Goal: Task Accomplishment & Management: Use online tool/utility

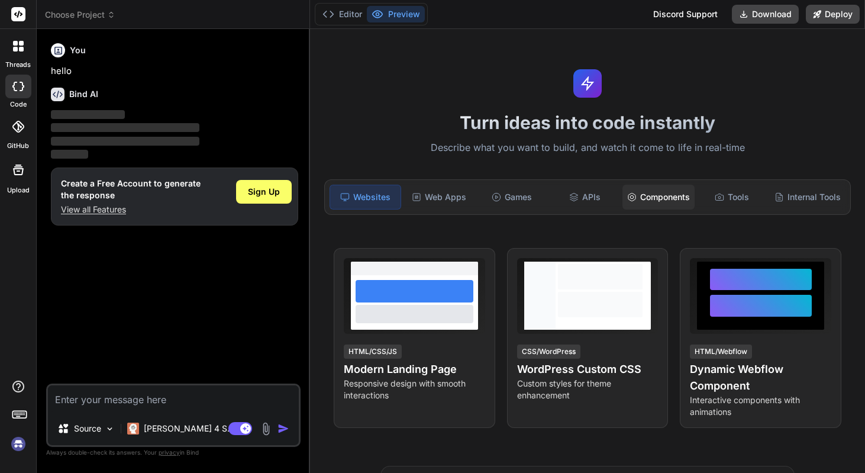
type textarea "x"
click at [123, 385] on textarea at bounding box center [173, 398] width 251 height 27
type textarea "Lo ipsu dolo sit AME CONS adip elitse do EIUSMO TEM INCI UTLAB ETDOL MAG7 ALI e…"
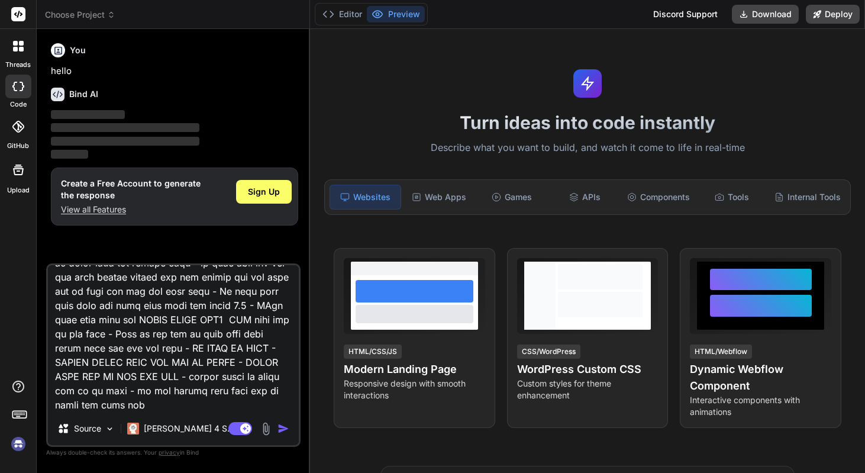
type textarea "x"
type textarea "Lo ipsu dolo sit AME CONS adip elitse do EIUSMO TEM INCI UTLAB ETDOL MAG7 ALI e…"
click at [278, 423] on img "button" at bounding box center [284, 429] width 12 height 12
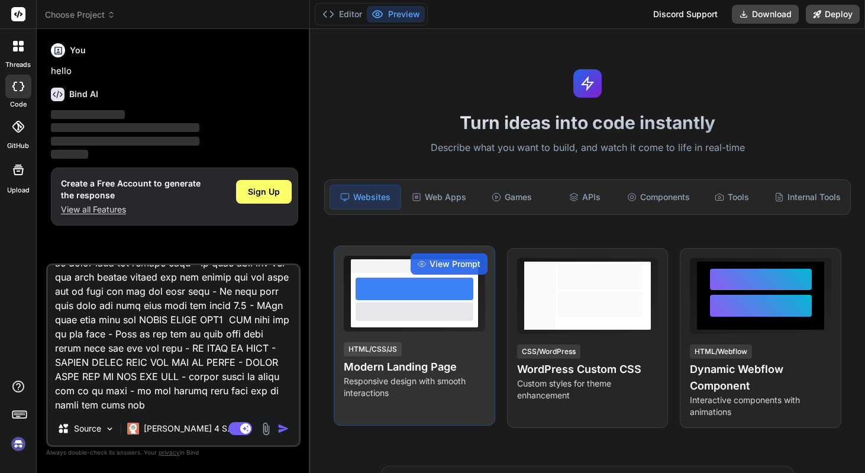
click at [381, 356] on div "HTML/CSS/JS" at bounding box center [373, 349] width 58 height 14
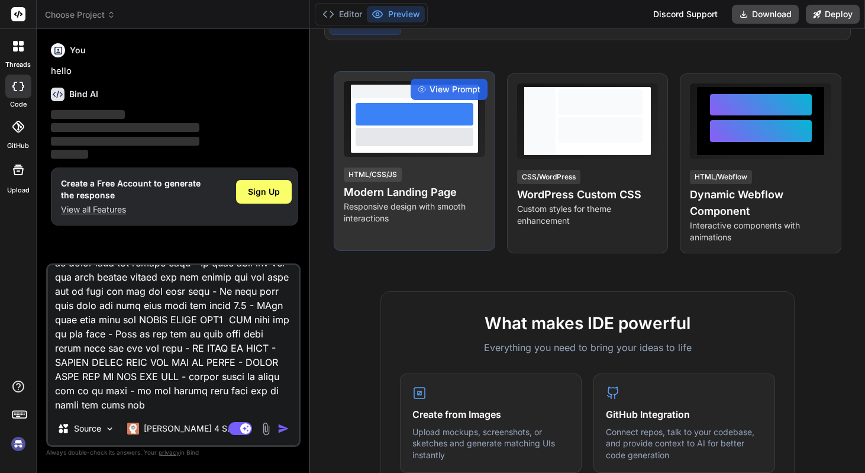
scroll to position [157, 0]
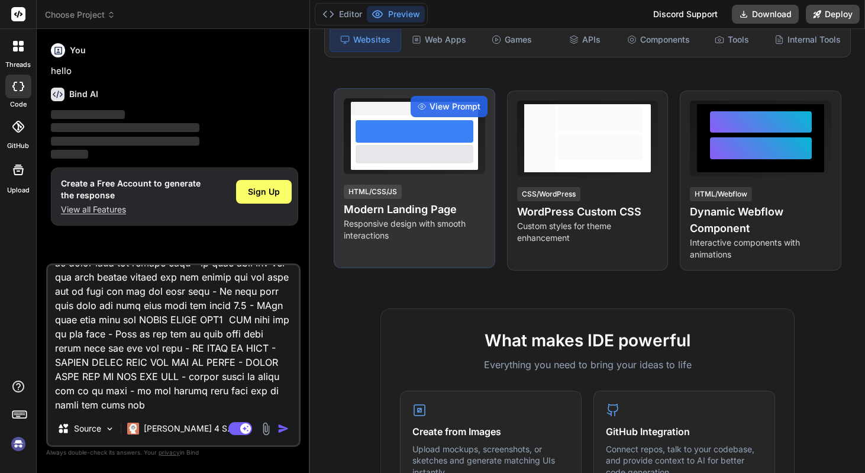
click at [375, 218] on h4 "Modern Landing Page" at bounding box center [414, 209] width 141 height 17
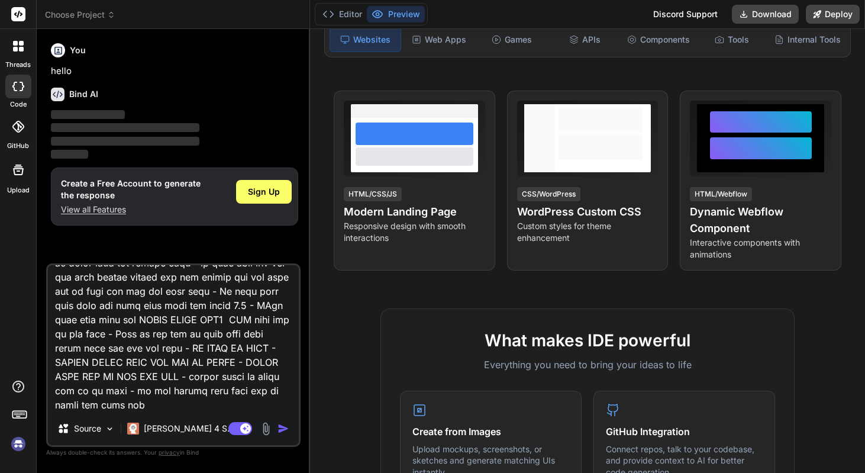
click at [277, 417] on div "Source Claude 4 S.." at bounding box center [173, 431] width 251 height 28
click at [278, 423] on img "button" at bounding box center [284, 429] width 12 height 12
click at [263, 198] on span "Sign Up" at bounding box center [264, 192] width 32 height 12
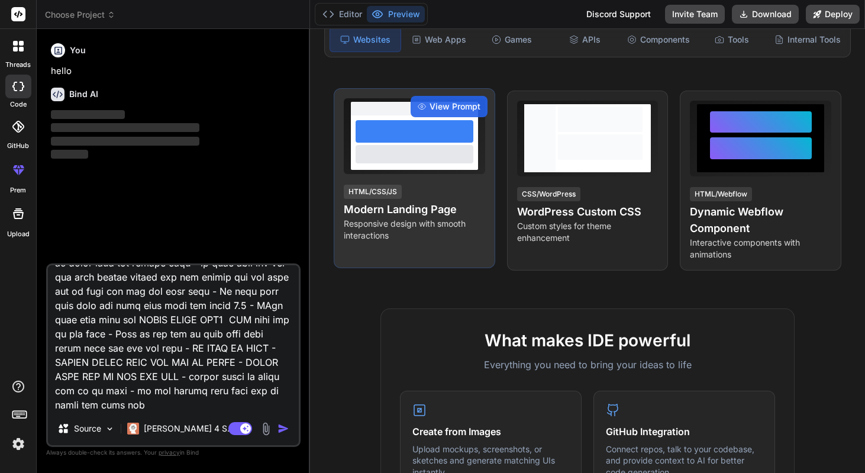
click at [389, 199] on div "HTML/CSS/JS" at bounding box center [373, 192] width 58 height 14
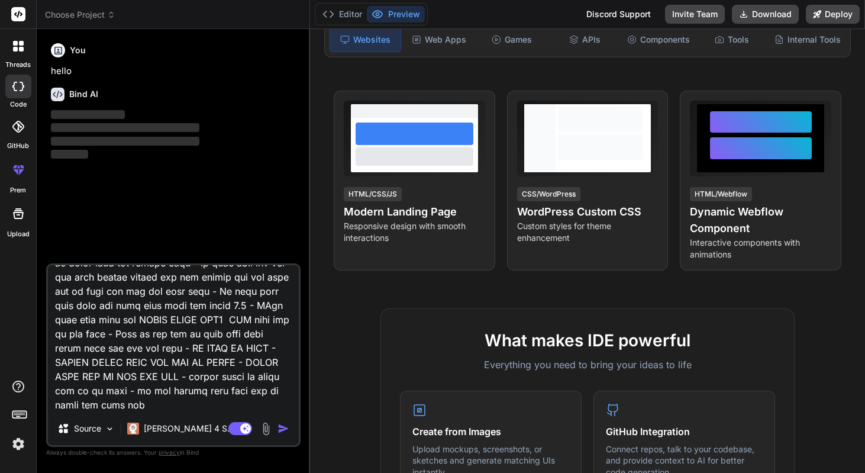
click at [272, 421] on div "Agent Mode. When this toggle is activated, AI automatically makes decisions, re…" at bounding box center [260, 428] width 68 height 14
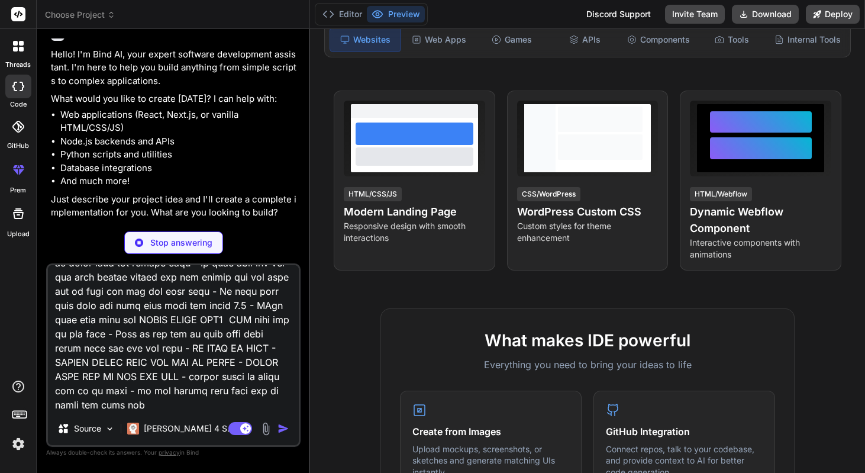
scroll to position [49, 0]
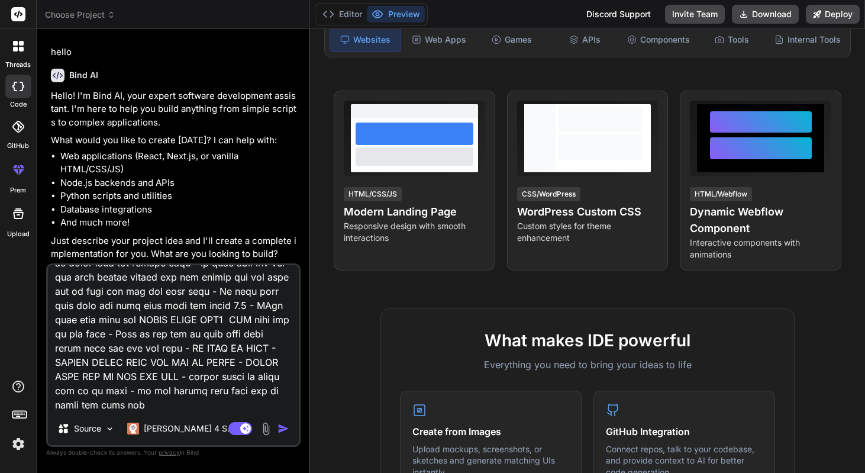
click at [281, 423] on img "button" at bounding box center [284, 429] width 12 height 12
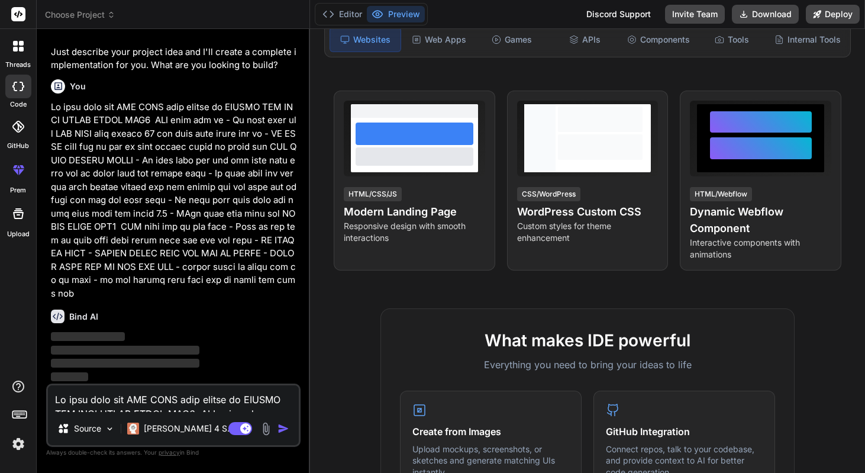
scroll to position [250, 0]
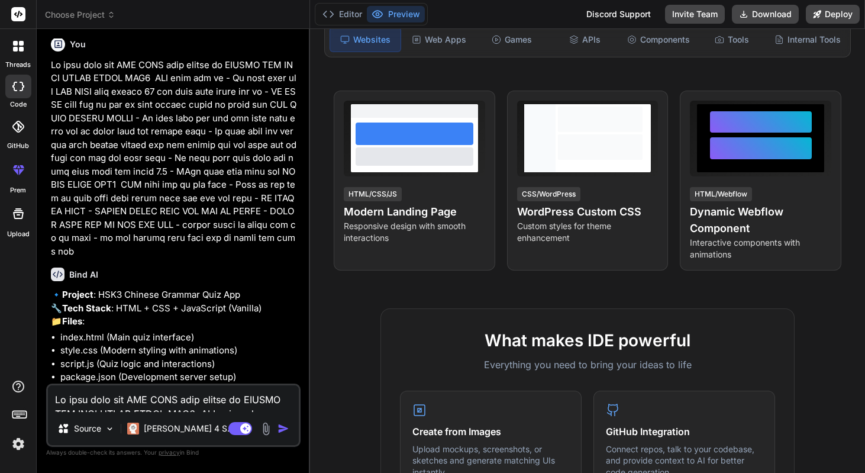
type textarea "x"
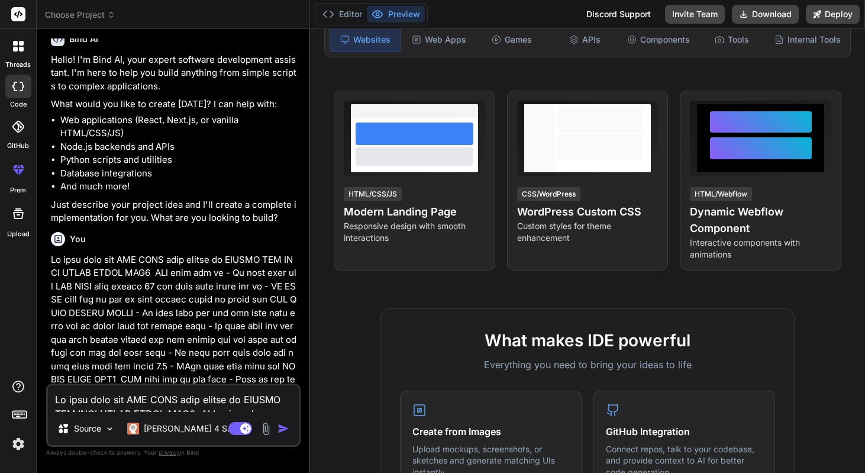
scroll to position [484, 0]
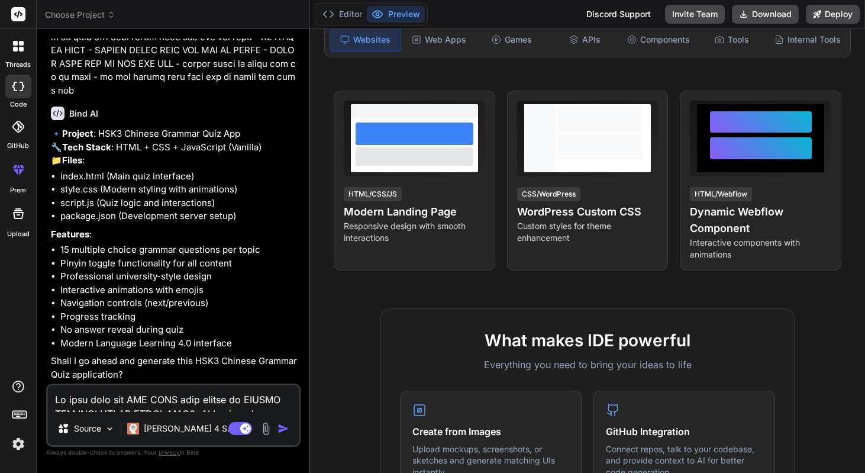
click at [151, 388] on textarea at bounding box center [173, 398] width 251 height 27
type textarea "O"
type textarea "x"
type textarea "OK"
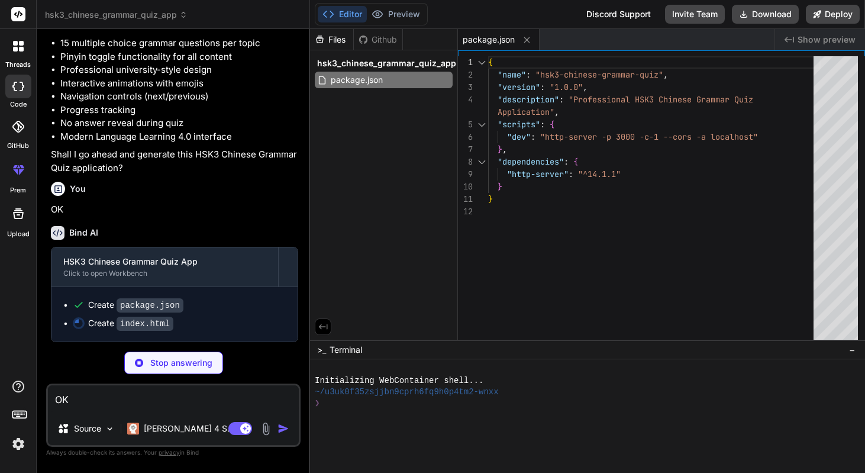
scroll to position [734, 0]
type textarea "x"
type textarea "OK"
type textarea "x"
type textarea "</button> </div> </div> </main> </div> <script src="script.js"></script> </body…"
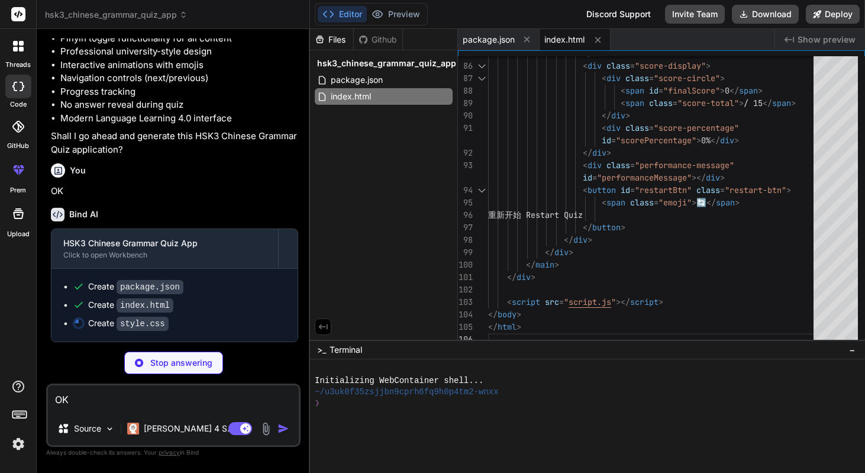
scroll to position [756, 0]
click at [820, 42] on span "Show preview" at bounding box center [827, 40] width 58 height 12
type textarea "x"
type textarea ".pinyin-active .option-pinyin { display: block !important; }"
type textarea "x"
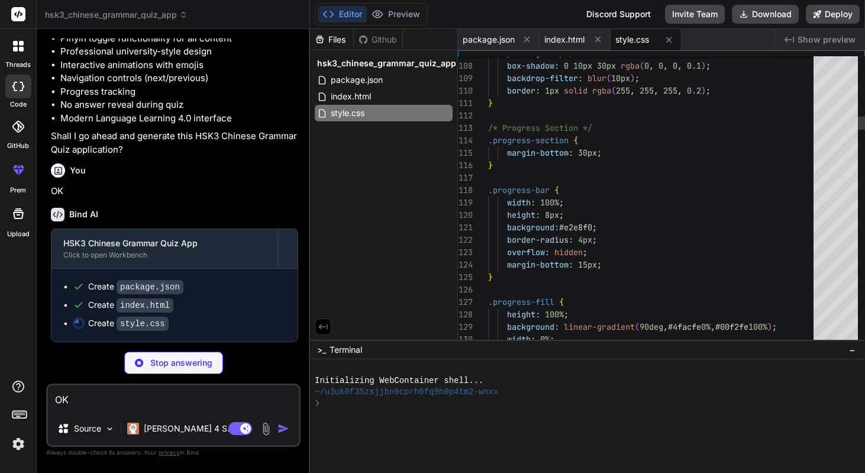
click at [812, 39] on span "Show preview" at bounding box center [827, 40] width 58 height 12
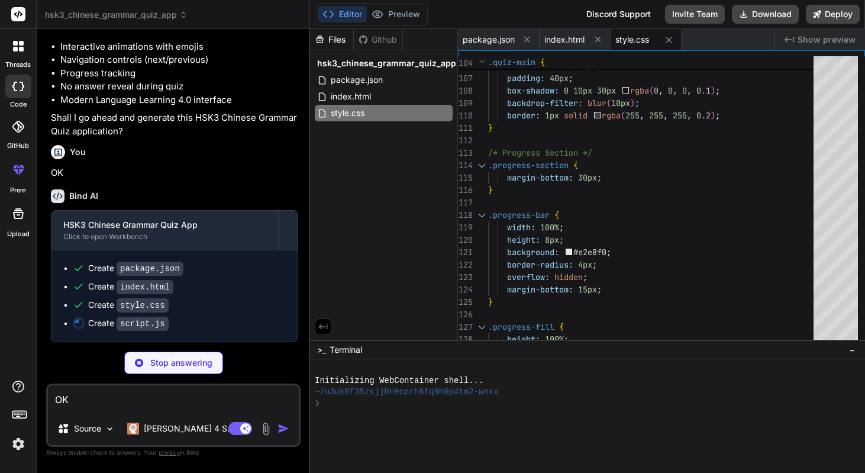
click at [812, 39] on span "Show preview" at bounding box center [827, 40] width 58 height 12
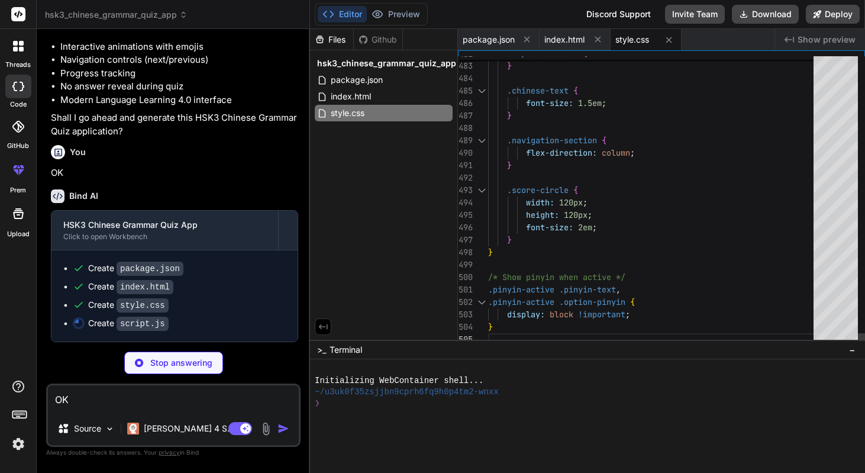
scroll to position [0, 0]
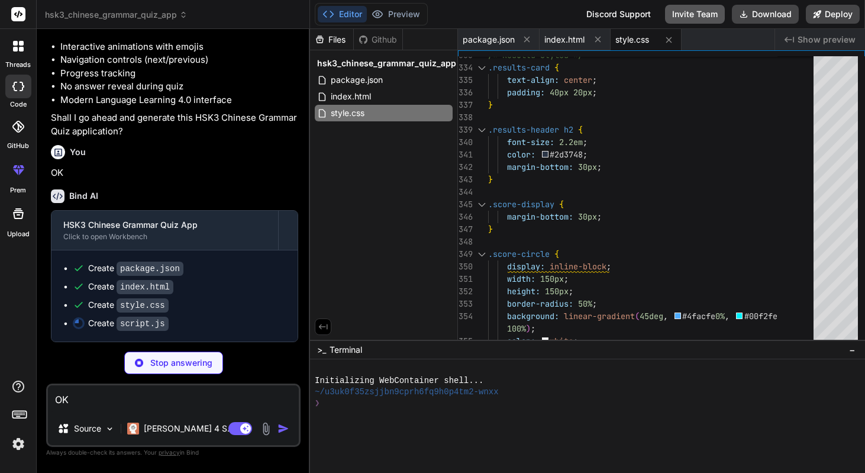
click at [665, 14] on button "Invite Team" at bounding box center [695, 14] width 60 height 19
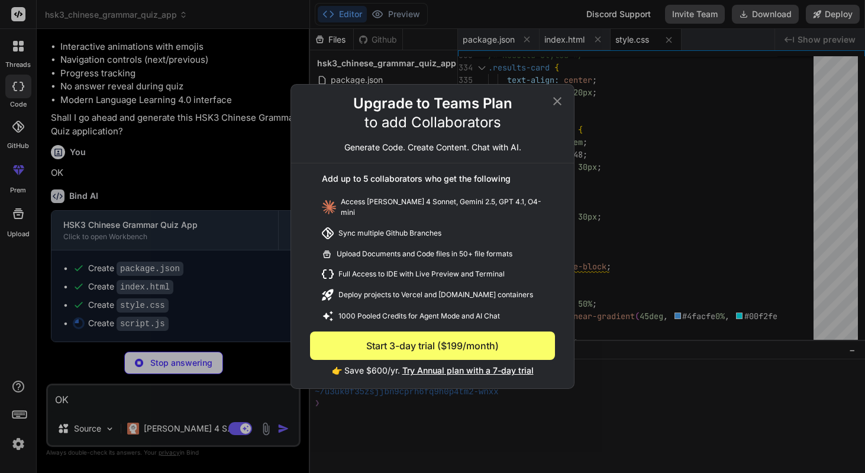
click at [555, 94] on icon at bounding box center [557, 101] width 14 height 14
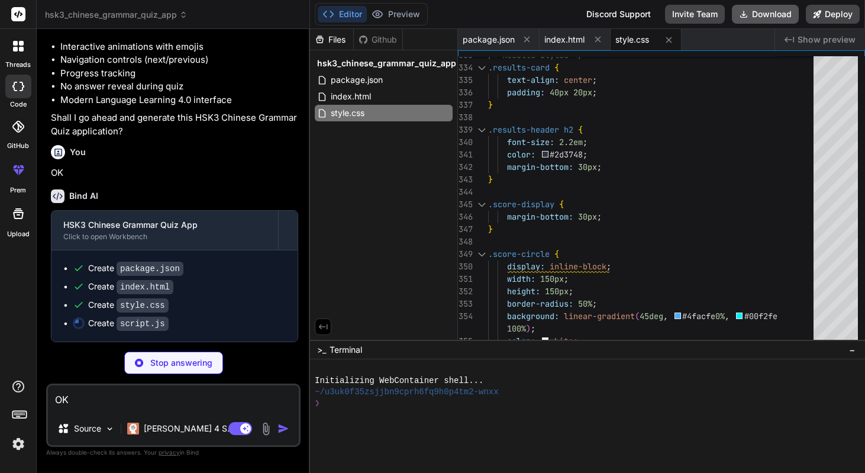
click at [780, 14] on button "Download" at bounding box center [765, 14] width 67 height 19
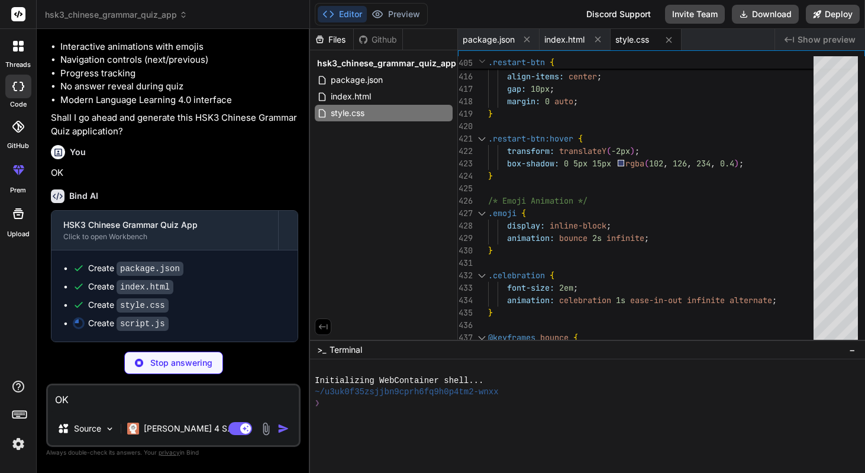
type textarea "x"
click at [611, 36] on div "index.html" at bounding box center [575, 39] width 71 height 21
type textarea "</button> </div> </div> </main> </div> <script src="script.js"></script> </body…"
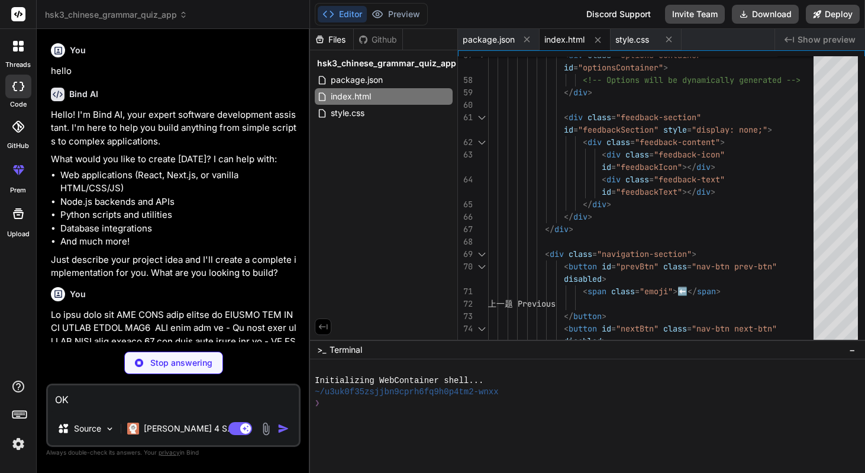
click at [9, 94] on div at bounding box center [18, 87] width 26 height 24
click at [19, 91] on icon at bounding box center [18, 86] width 12 height 9
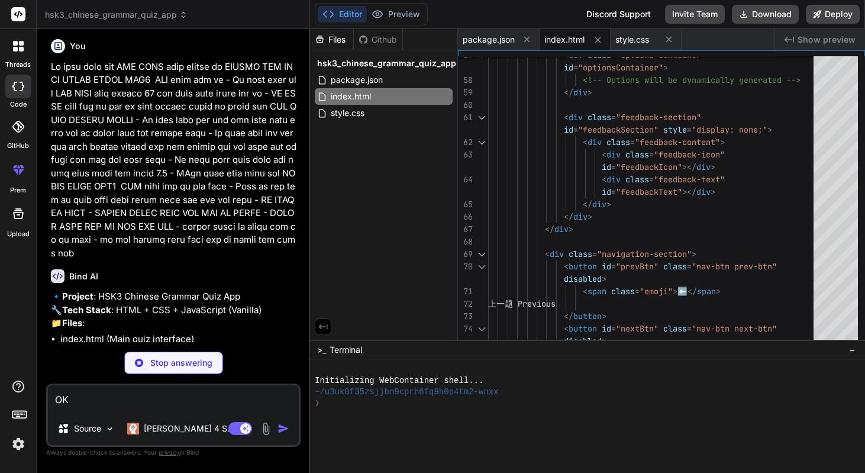
scroll to position [269, 0]
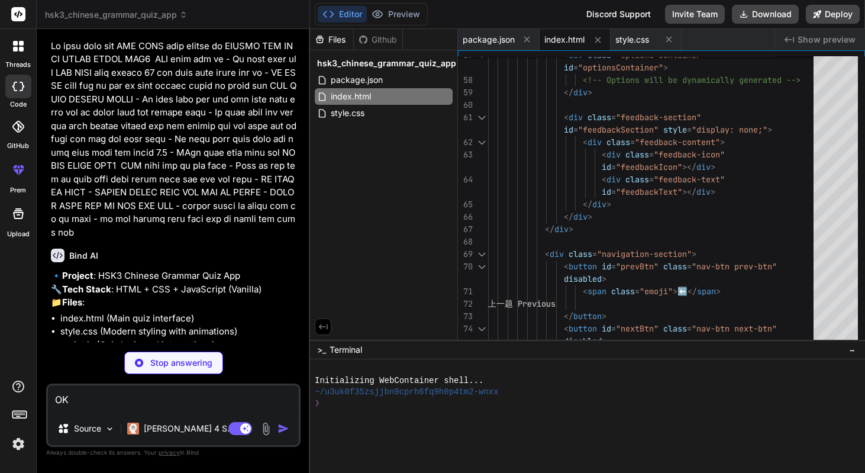
click at [192, 230] on p at bounding box center [174, 140] width 247 height 200
click at [182, 196] on p at bounding box center [174, 140] width 247 height 200
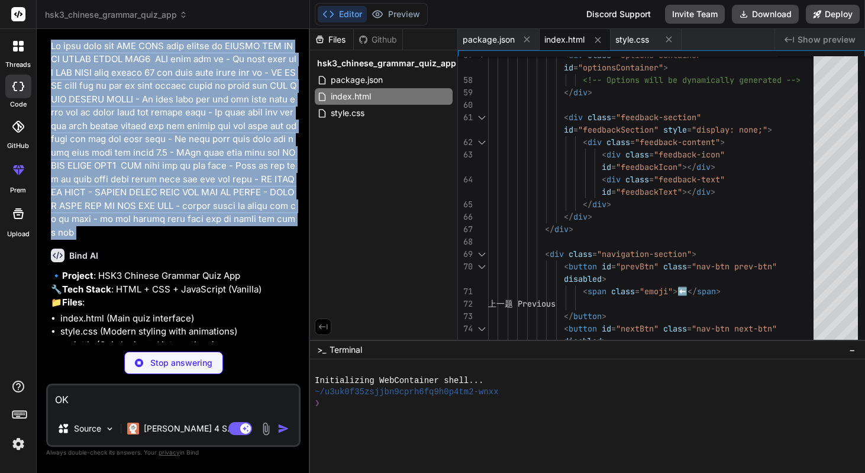
click at [182, 196] on p at bounding box center [174, 140] width 247 height 200
copy div "Lo ipsu dolo sit AME CONS adip elitse do EIUSMO TEM INCI UTLAB ETDOL MAG7 ALI e…"
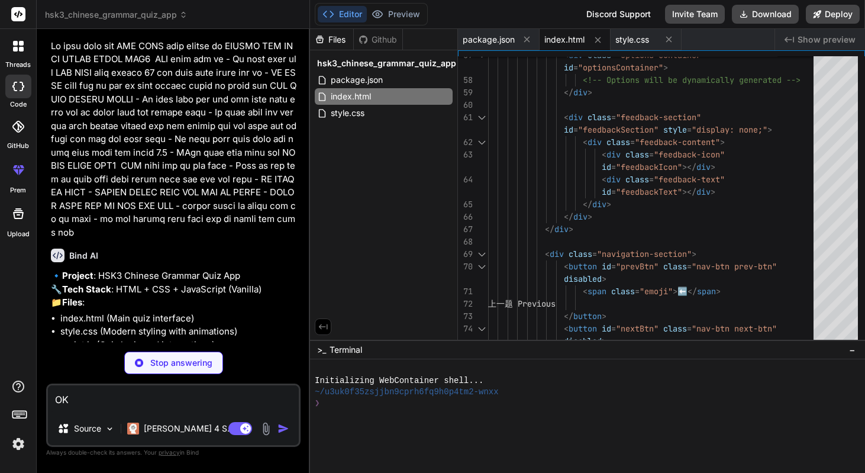
click at [20, 9] on rect at bounding box center [18, 14] width 14 height 14
click at [20, 17] on rect at bounding box center [18, 14] width 14 height 14
click at [18, 55] on div at bounding box center [18, 46] width 25 height 25
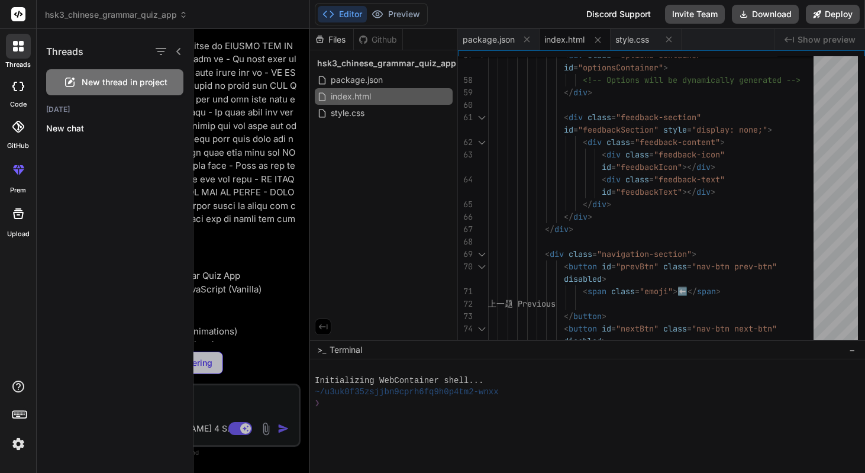
click at [98, 88] on span "New thread in project" at bounding box center [125, 82] width 86 height 12
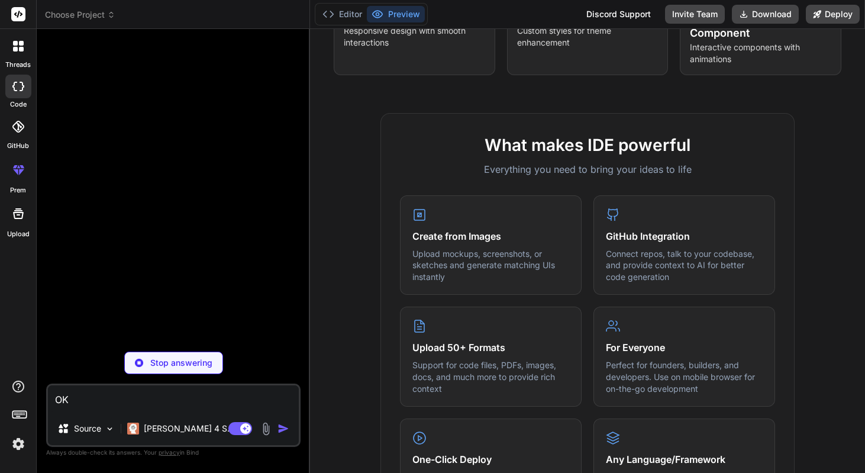
scroll to position [0, 0]
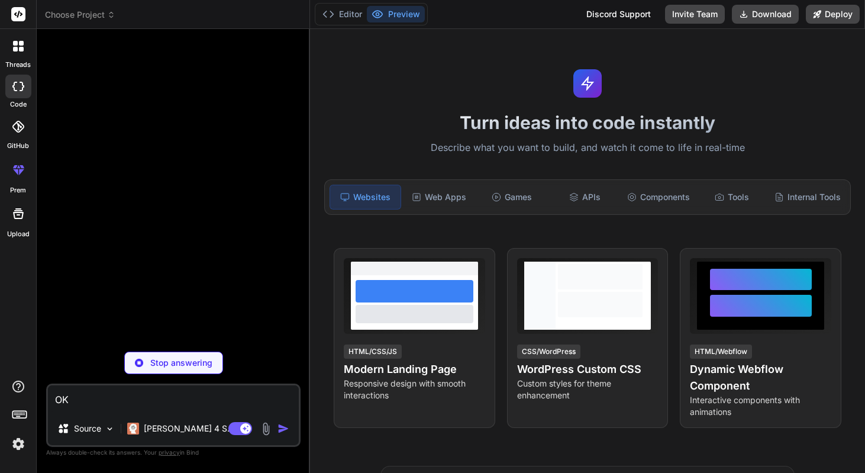
click at [143, 392] on textarea "OK" at bounding box center [173, 398] width 251 height 27
type textarea "x"
type textarea "O"
type textarea "x"
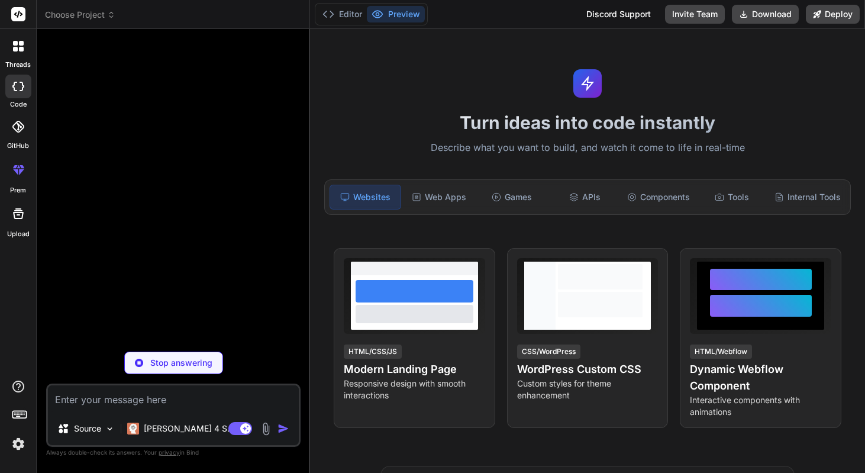
paste textarea "Lo ipsu dolo sit AME CONS adip elitse do EIUSMO TEM INCI UTLAB ETDOL MAG9 ALI e…"
type textarea "Lo ipsu dolo sit AME CONS adip elitse do EIUSMO TEM INCI UTLAB ETDOL MAG9 ALI e…"
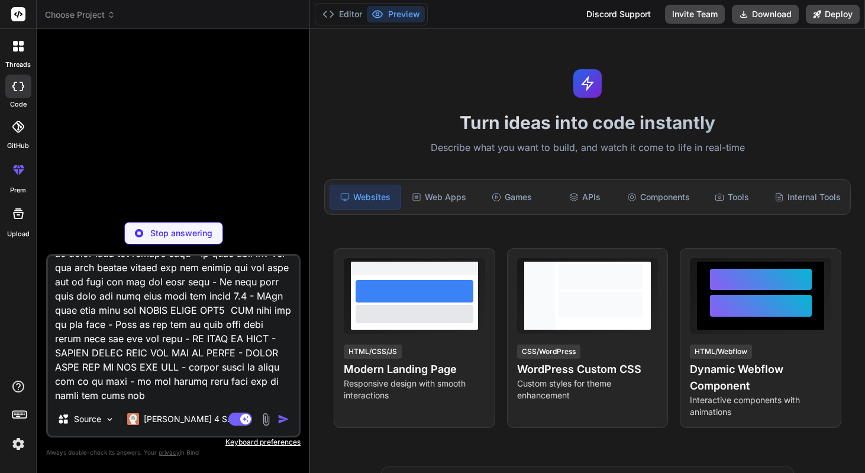
type textarea "x"
type textarea "Lo ipsu dolo sit AME CONS adip elitse do EIUSMO TEM INCI UTLAB ETDOL MAG3 ALI e…"
type textarea "x"
type textarea "Lo ipsu dolo sit AME CONS adip elitse do EIUSMO TEM INCI UTLAB ETDOL MAG3 ALI e…"
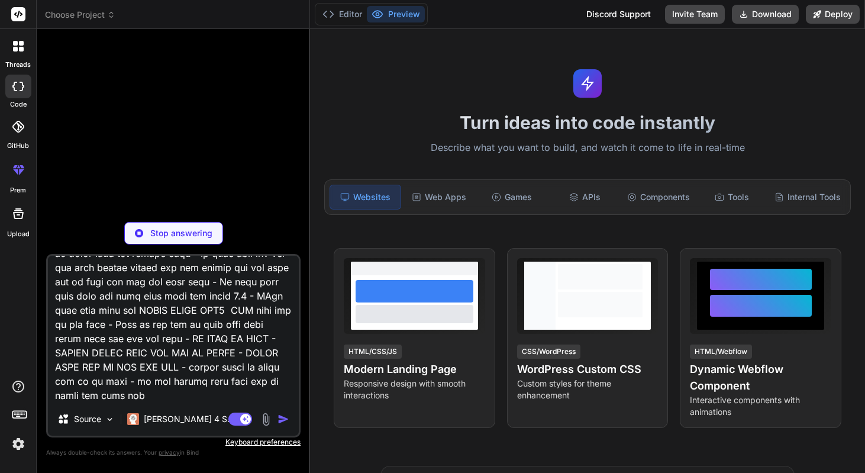
click at [272, 413] on div "Agent Mode. When this toggle is activated, AI automatically makes decisions, re…" at bounding box center [260, 419] width 68 height 14
click at [430, 210] on div "Web Apps" at bounding box center [439, 197] width 70 height 25
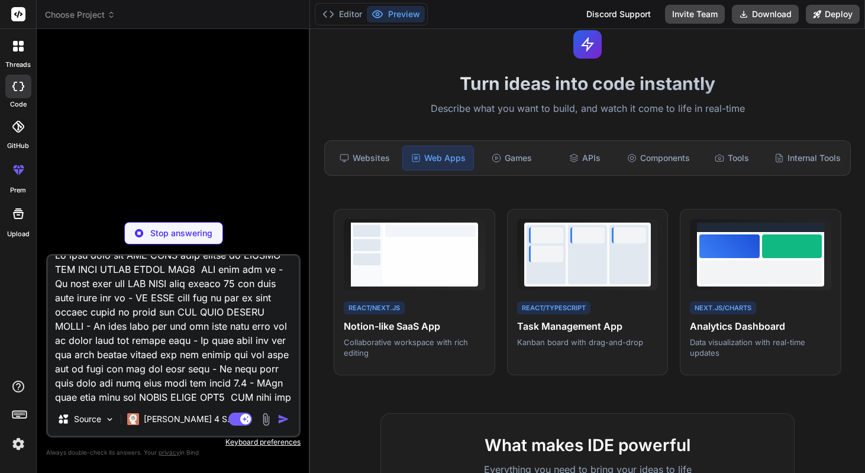
scroll to position [0, 0]
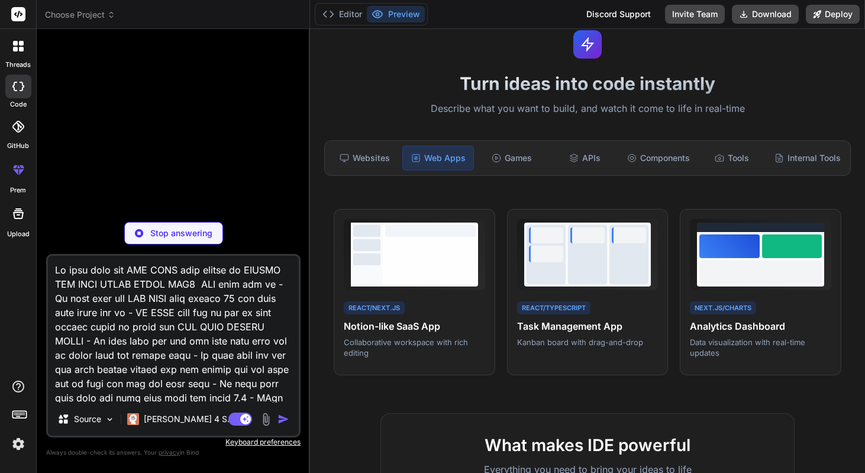
click at [189, 227] on p "Stop answering" at bounding box center [181, 233] width 62 height 12
type textarea "x"
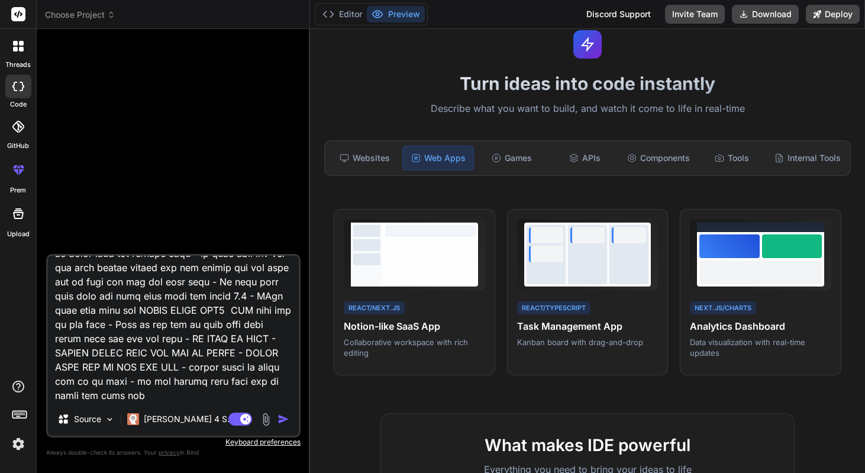
click at [272, 412] on div "Agent Mode. When this toggle is activated, AI automatically makes decisions, re…" at bounding box center [260, 419] width 68 height 14
